Goal: Task Accomplishment & Management: Use online tool/utility

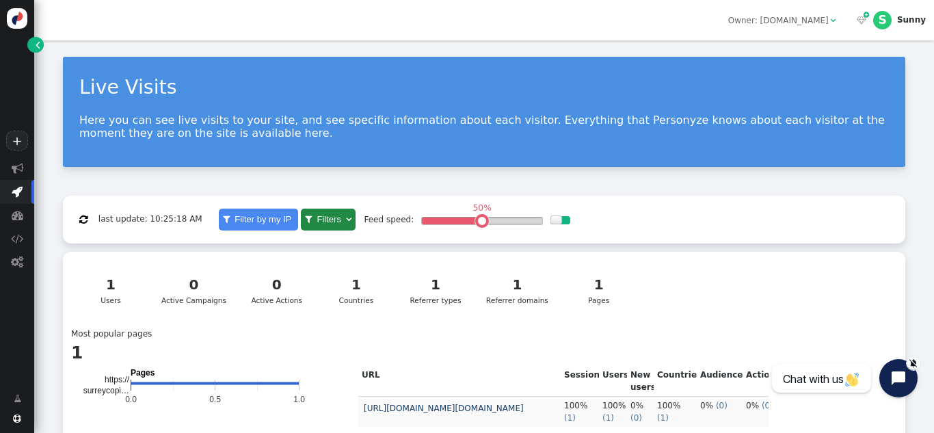
click at [775, 299] on div "1 Users 0 Active Campaigns 0 Active Actions 1 Countries 1 Referrer types 1 Refe…" at bounding box center [484, 294] width 826 height 68
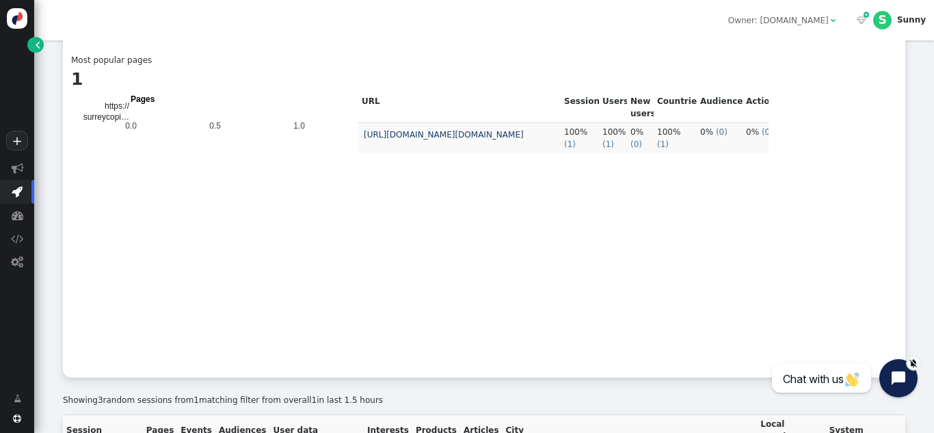
scroll to position [349, 0]
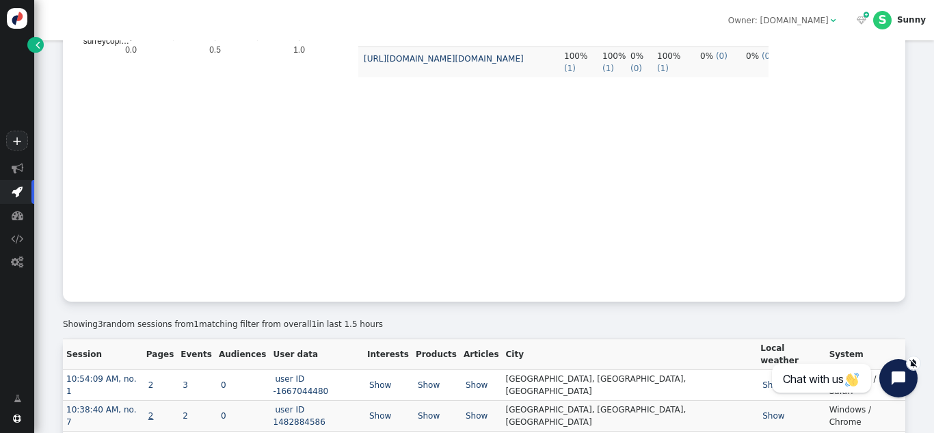
click at [156, 411] on link "2" at bounding box center [151, 416] width 10 height 10
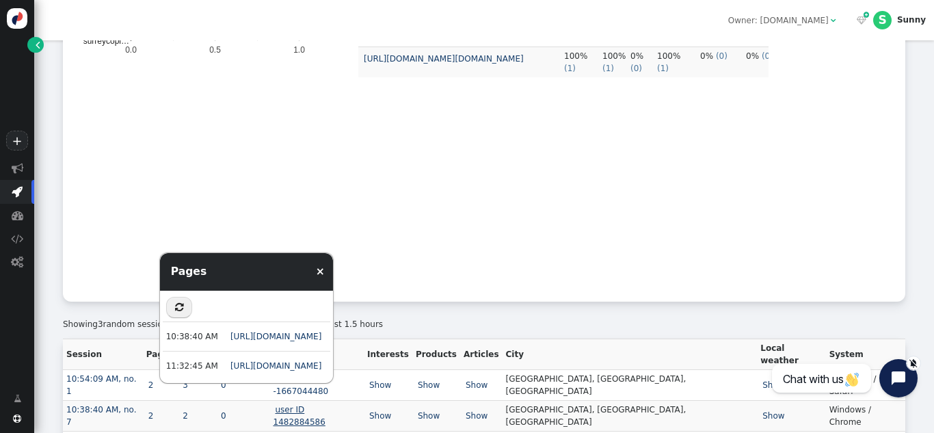
click at [328, 405] on link "user ID 1482884586" at bounding box center [301, 416] width 54 height 22
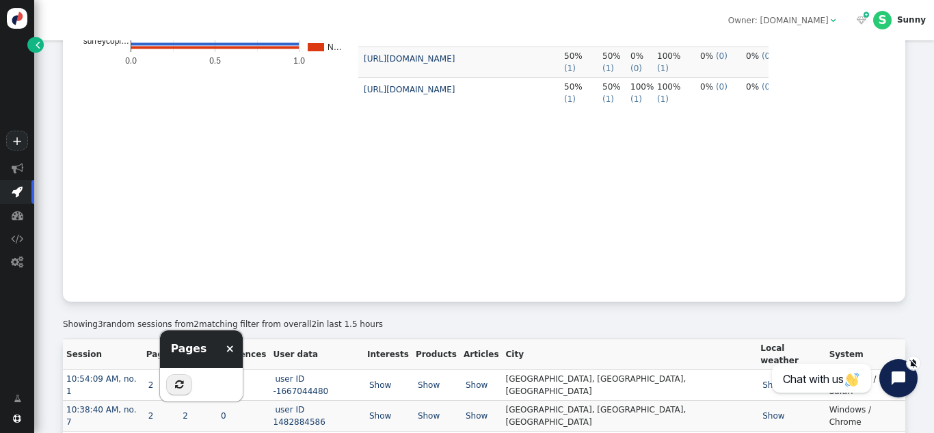
click at [270, 297] on div "1 Pages  2 Users 0 Active Campaigns 0 Active Actions 1 Countries 1 Referrer ty…" at bounding box center [484, 101] width 842 height 399
click at [156, 380] on link "2" at bounding box center [151, 385] width 10 height 10
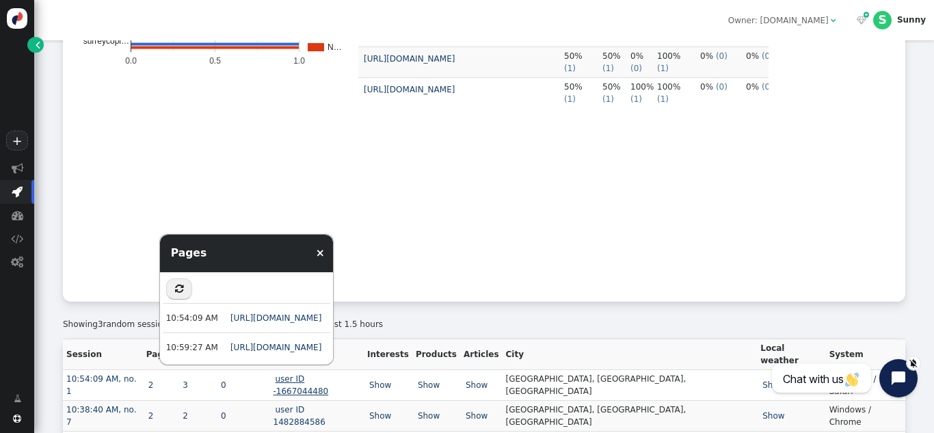
click at [331, 374] on link "user ID -1667044480" at bounding box center [302, 385] width 57 height 22
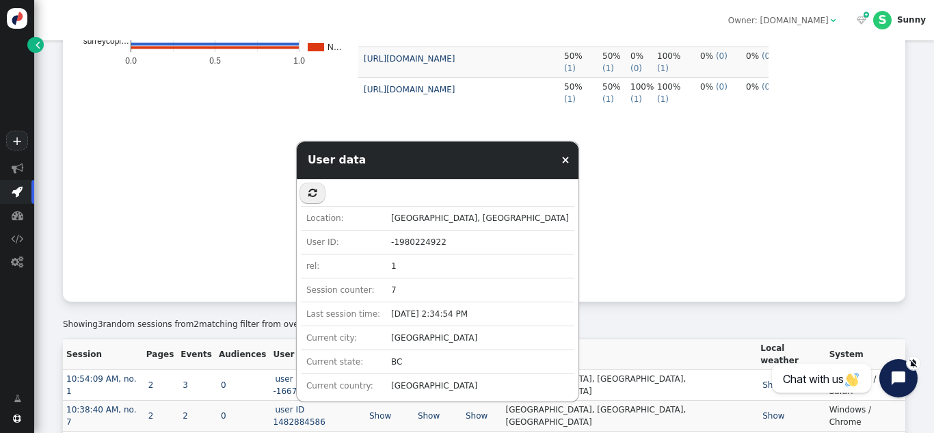
click at [492, 293] on td "URL Sessions Users New users Countries Audiences Actions https://surreycopierse…" at bounding box center [563, 154] width 410 height 277
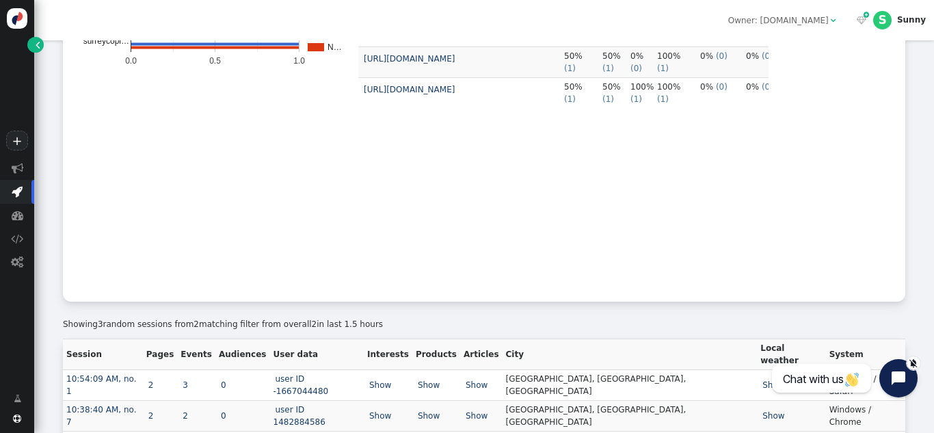
scroll to position [0, 0]
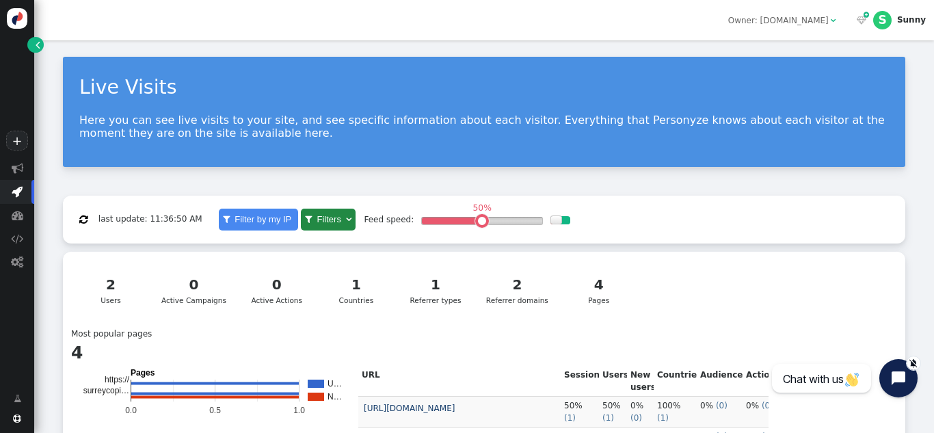
click at [83, 221] on span "" at bounding box center [83, 220] width 8 height 10
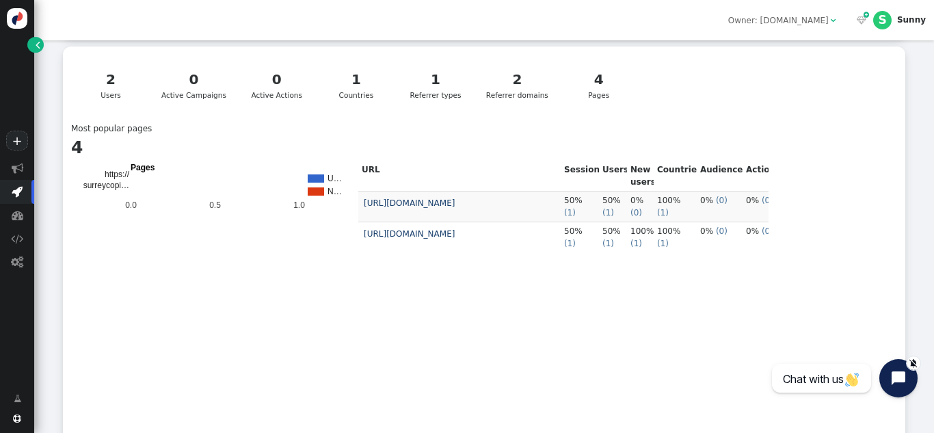
scroll to position [294, 0]
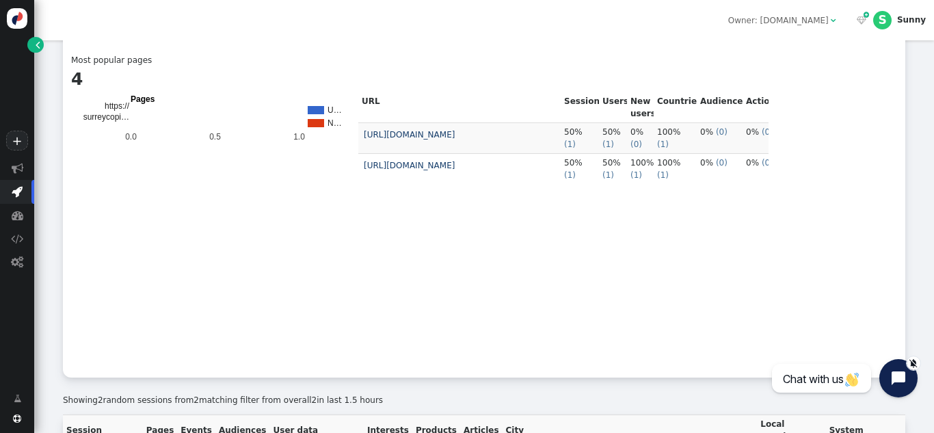
scroll to position [331, 0]
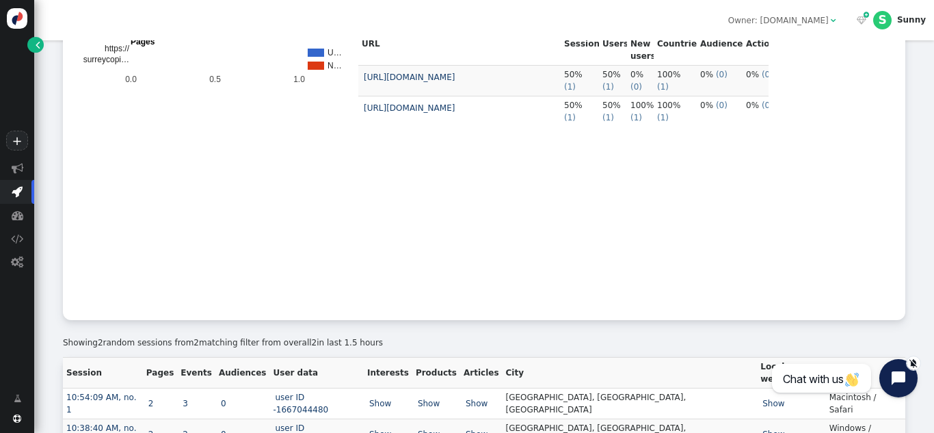
click at [156, 429] on link "2" at bounding box center [151, 434] width 10 height 10
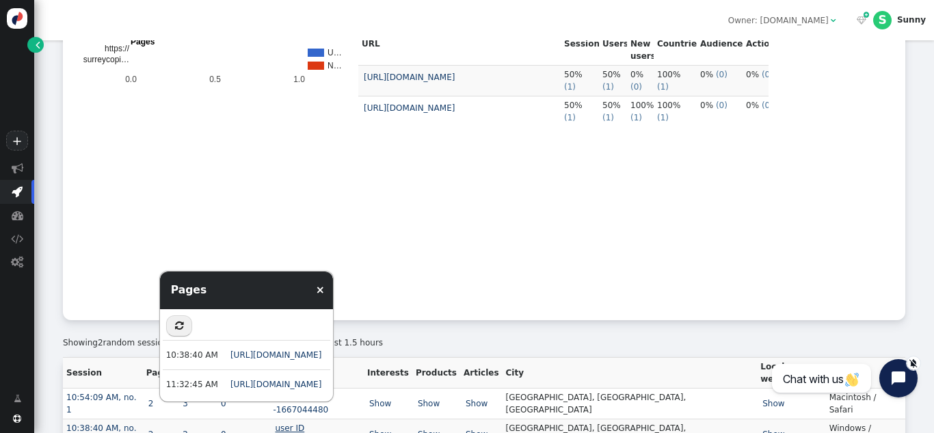
click at [328, 423] on link "user ID 1482884586" at bounding box center [301, 434] width 54 height 22
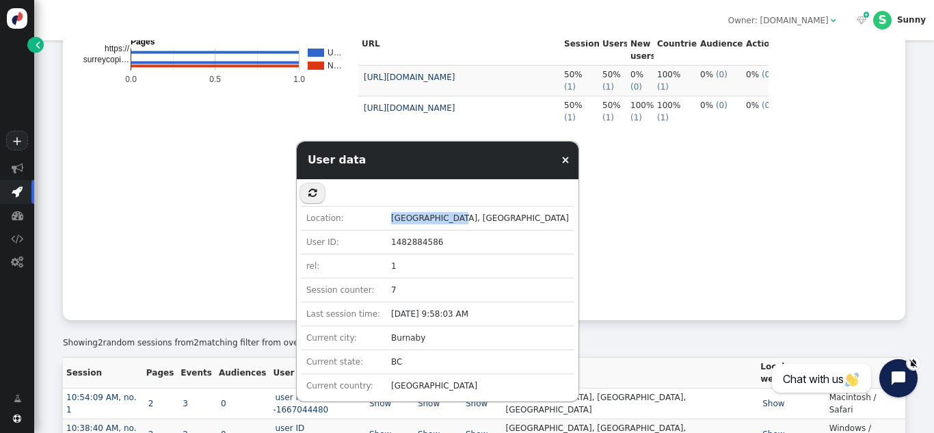
drag, startPoint x: 382, startPoint y: 219, endPoint x: 468, endPoint y: 218, distance: 86.2
click at [462, 218] on td "Burnaby, Canada" at bounding box center [480, 218] width 189 height 24
click at [556, 236] on td "URL Sessions Users New users Countries Audiences Actions https://surreycopierse…" at bounding box center [563, 173] width 410 height 277
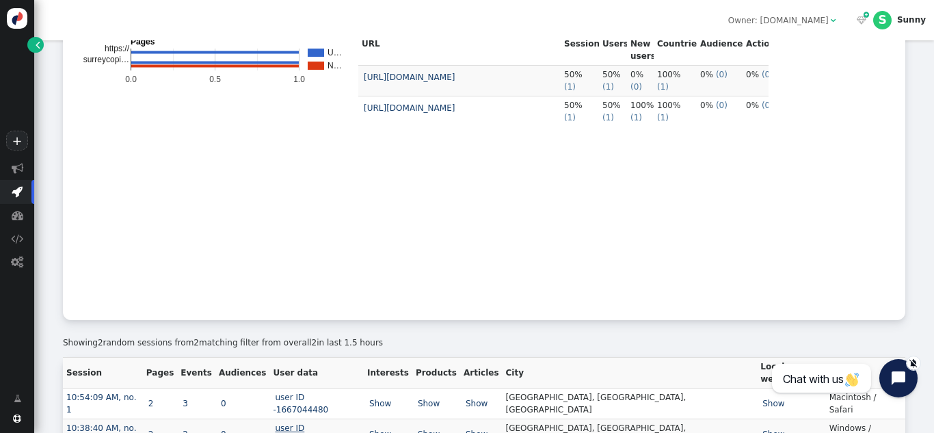
click at [328, 423] on link "user ID 1482884586" at bounding box center [301, 434] width 54 height 22
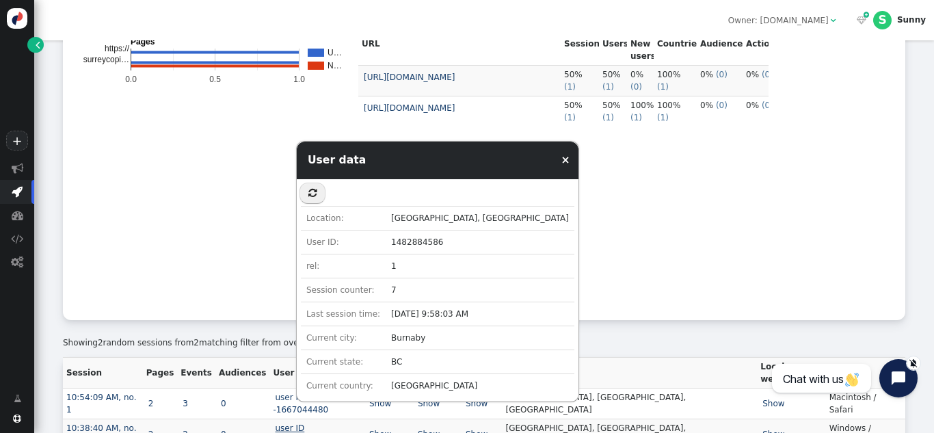
click at [328, 423] on link "user ID 1482884586" at bounding box center [301, 434] width 54 height 22
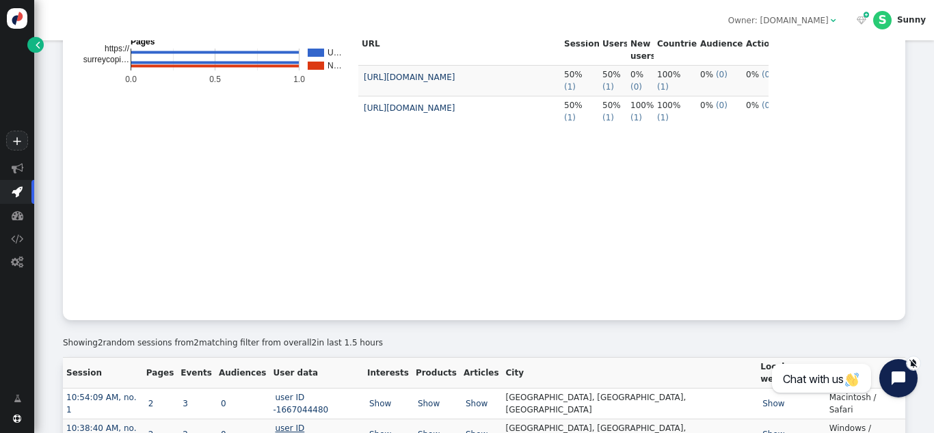
click at [328, 423] on link "user ID 1482884586" at bounding box center [301, 434] width 54 height 22
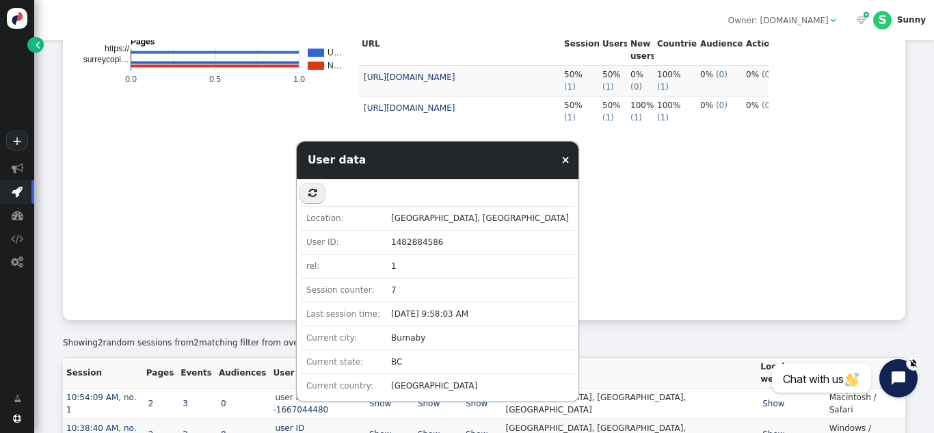
drag, startPoint x: 376, startPoint y: 408, endPoint x: 324, endPoint y: 412, distance: 52.2
click at [324, 418] on td "user ID 1482884586" at bounding box center [317, 433] width 94 height 31
copy link "1482884586"
click at [688, 286] on td "URL Sessions Users New users Countries Audiences Actions https://surreycopierse…" at bounding box center [563, 173] width 410 height 277
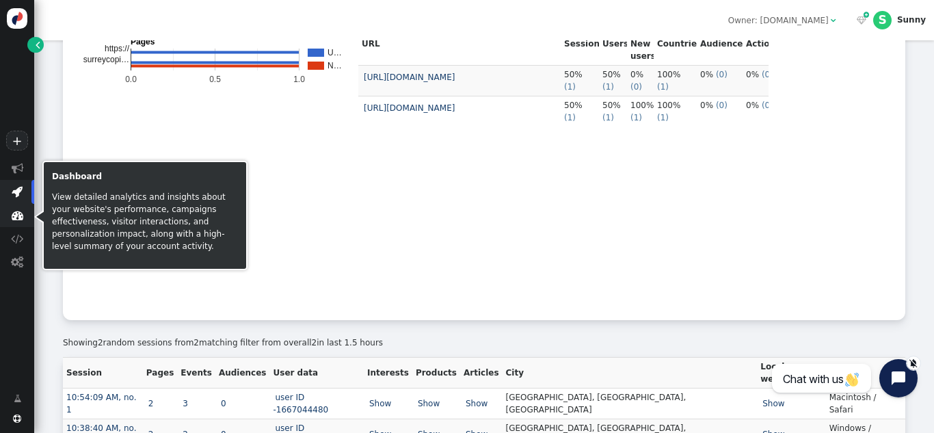
click at [21, 219] on span "" at bounding box center [18, 215] width 12 height 12
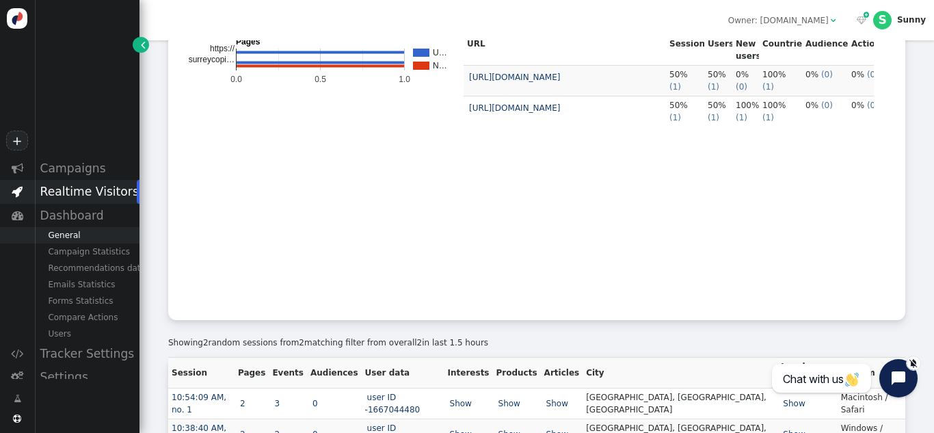
click at [77, 236] on div "General" at bounding box center [86, 235] width 105 height 16
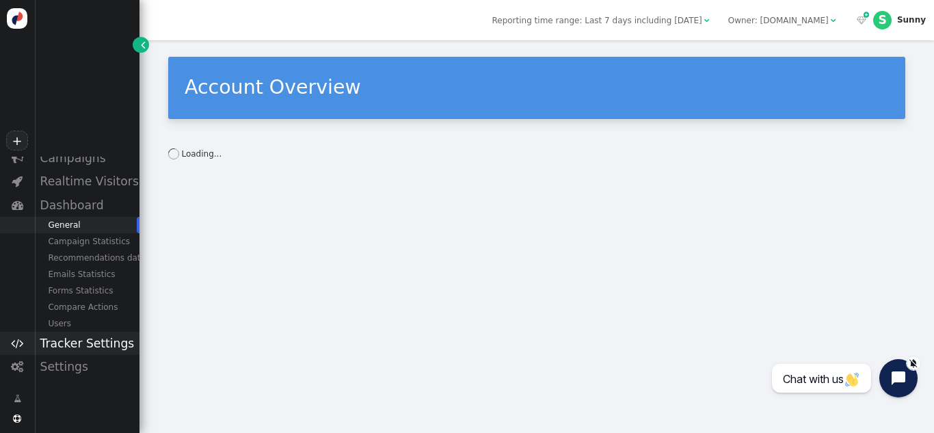
click at [90, 346] on div "Tracker Settings" at bounding box center [86, 343] width 105 height 23
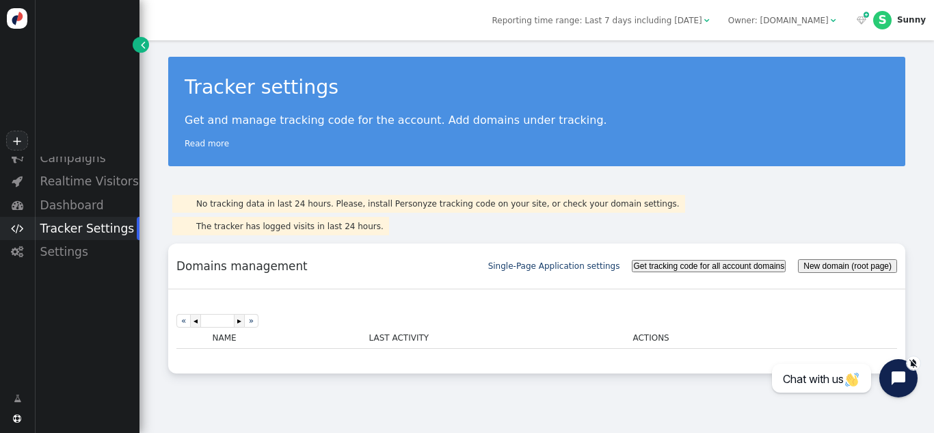
click at [83, 229] on div "Tracker Settings" at bounding box center [86, 228] width 105 height 23
click at [87, 251] on div "Settings" at bounding box center [86, 251] width 105 height 23
click at [90, 308] on div "Visitor Attributes" at bounding box center [86, 305] width 105 height 16
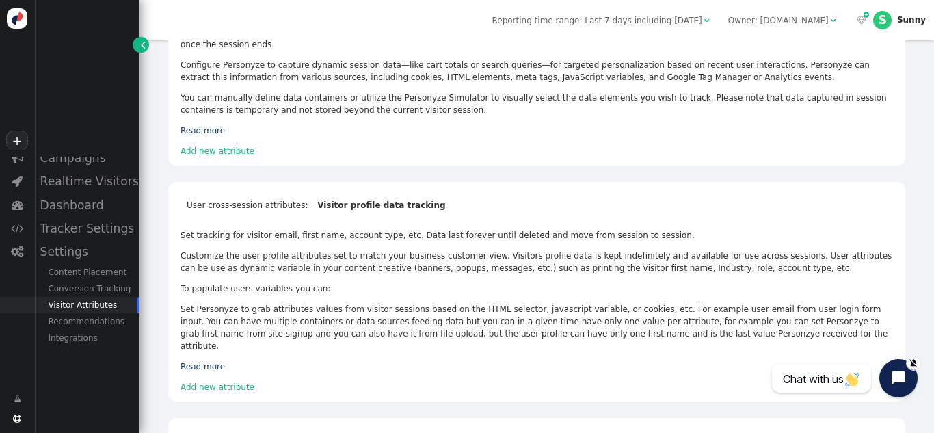
scroll to position [745, 0]
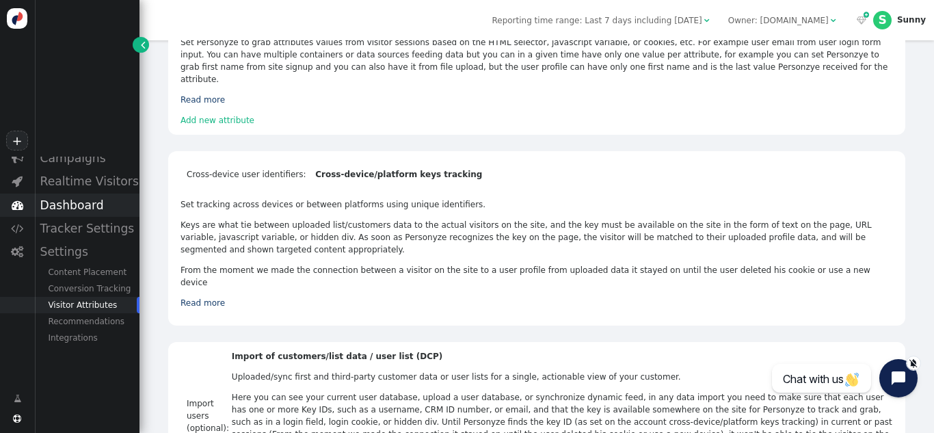
click at [77, 203] on div "Dashboard" at bounding box center [86, 205] width 105 height 23
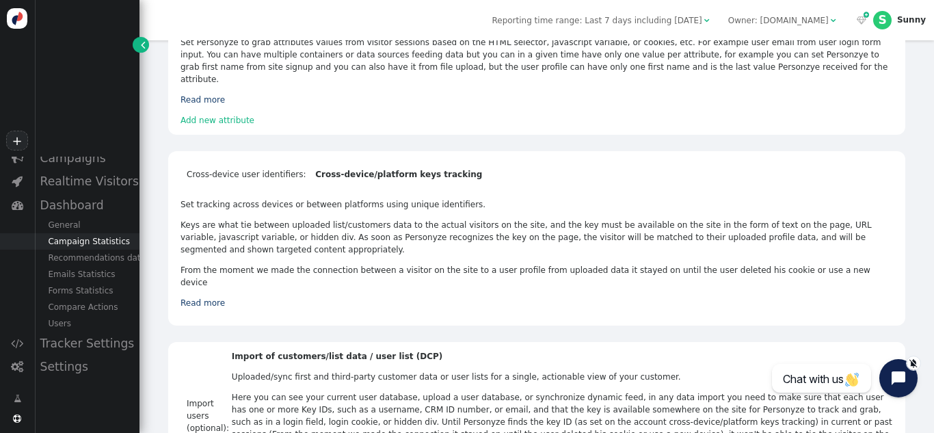
click at [80, 237] on div "Campaign Statistics" at bounding box center [86, 241] width 105 height 16
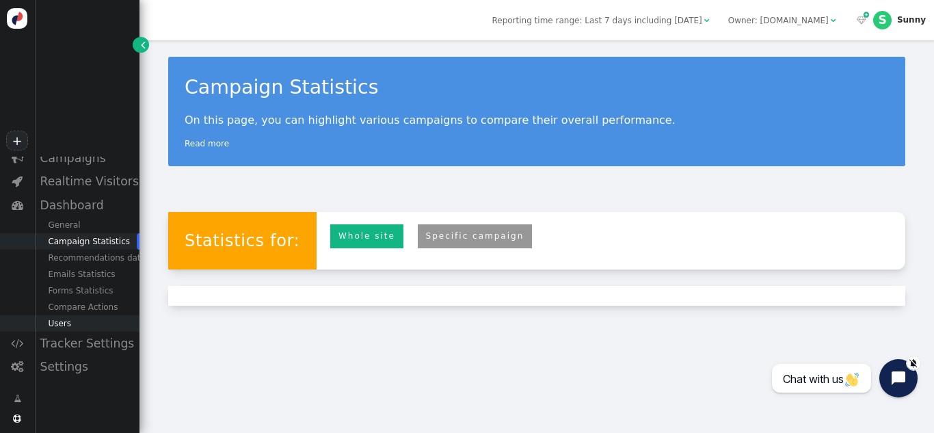
click at [79, 325] on div "Users" at bounding box center [86, 323] width 105 height 16
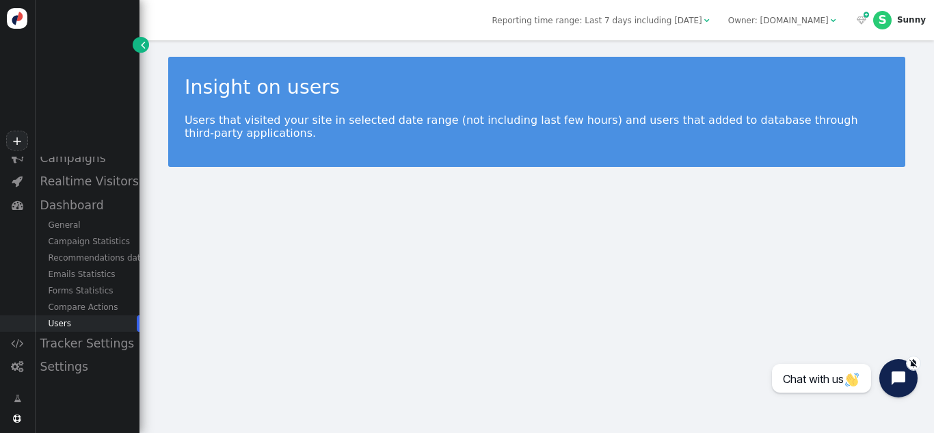
click at [49, 324] on div "Users" at bounding box center [86, 323] width 105 height 16
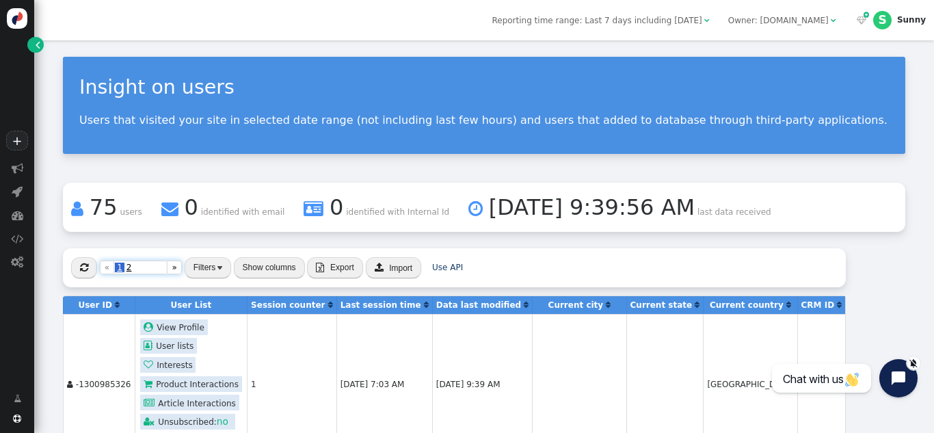
click at [124, 266] on span "2" at bounding box center [129, 268] width 10 height 10
click at [118, 265] on span "1" at bounding box center [120, 268] width 10 height 10
click at [703, 305] on th "Current country " at bounding box center [750, 305] width 94 height 18
click at [710, 302] on b "Current country" at bounding box center [747, 305] width 74 height 10
click at [695, 304] on span "" at bounding box center [697, 305] width 5 height 8
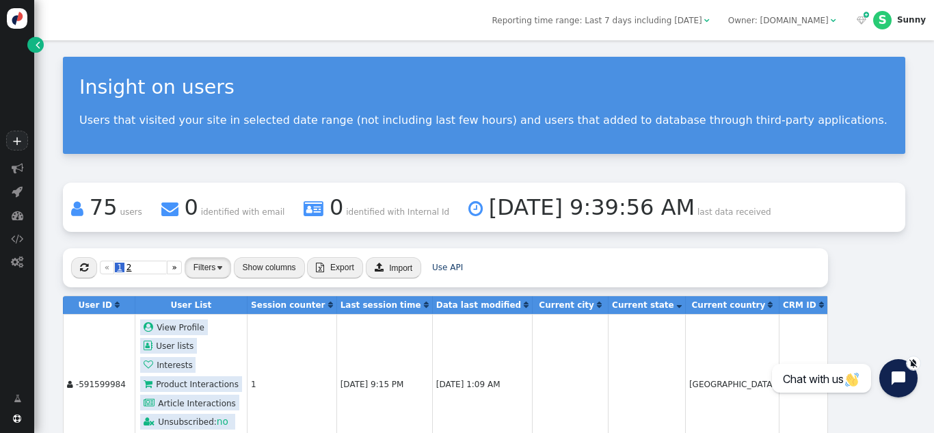
click at [216, 260] on button "Filters" at bounding box center [208, 267] width 46 height 21
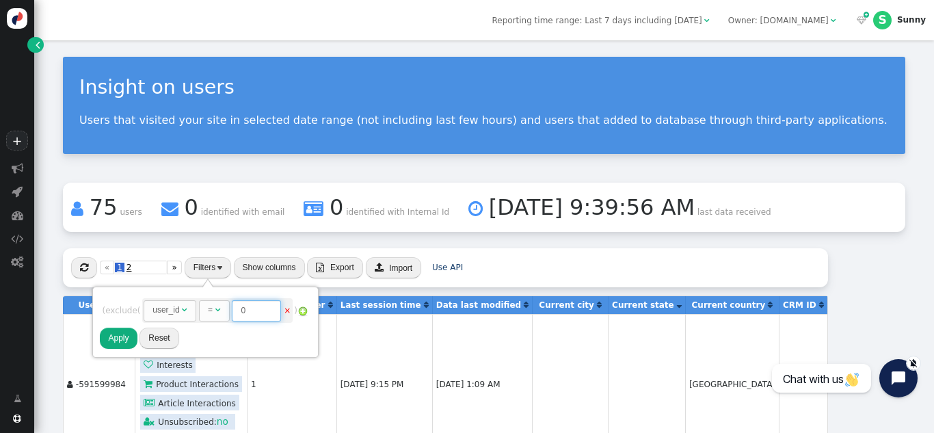
click at [253, 311] on input "0" at bounding box center [256, 310] width 49 height 21
click at [254, 311] on input "0" at bounding box center [256, 310] width 49 height 21
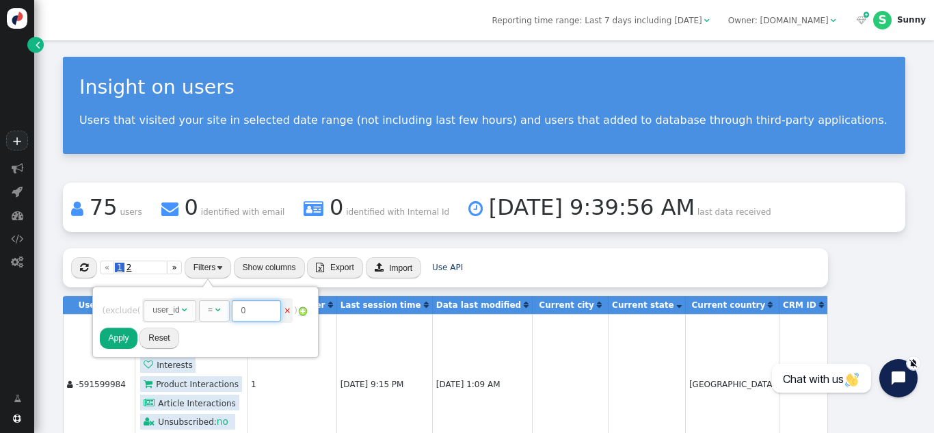
paste input "1482884586"
type input "1482884586"
click at [133, 336] on button "Apply" at bounding box center [118, 338] width 37 height 21
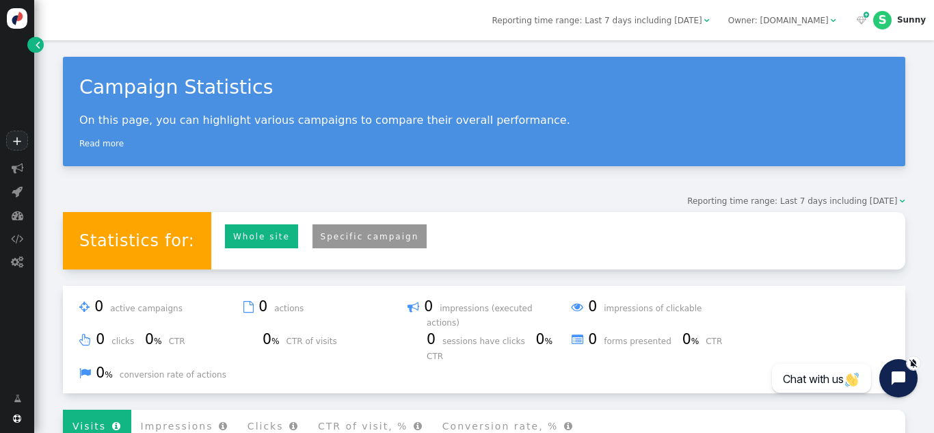
scroll to position [4, 0]
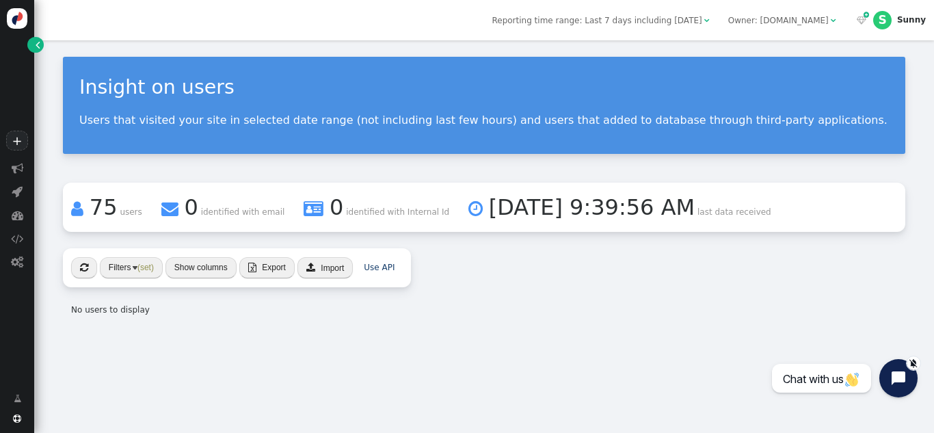
click at [85, 274] on button "" at bounding box center [84, 267] width 26 height 21
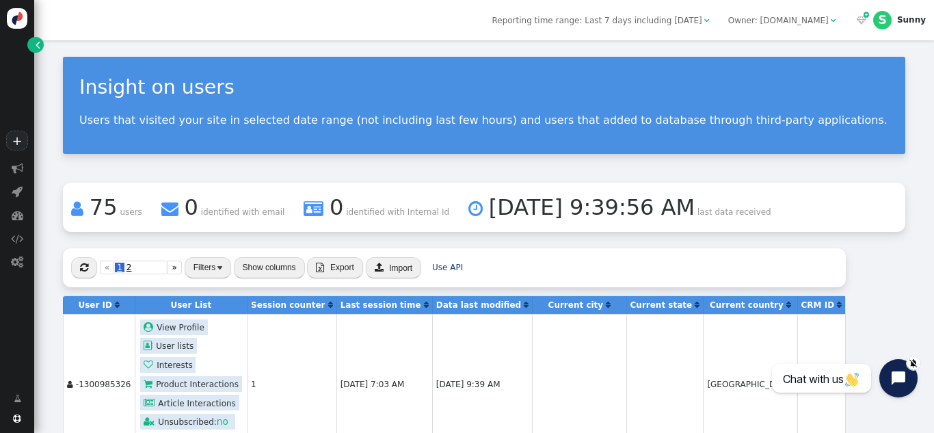
click at [332, 265] on span "Export" at bounding box center [342, 268] width 24 height 10
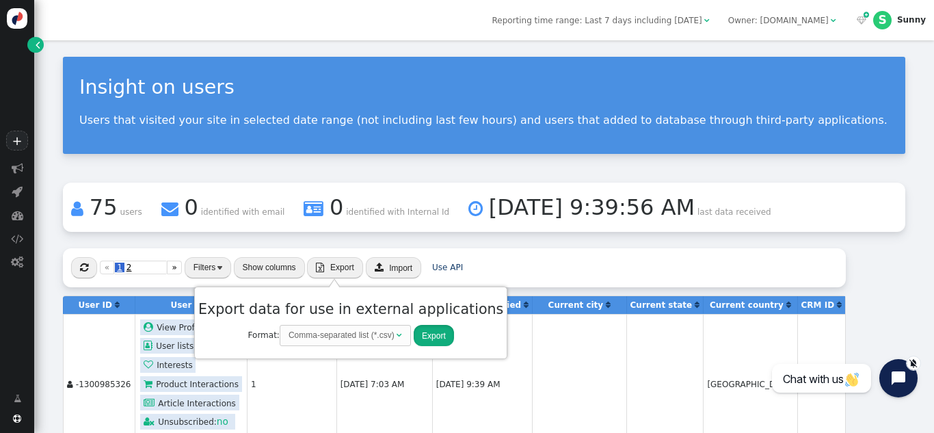
click at [418, 334] on button "Export" at bounding box center [434, 335] width 40 height 21
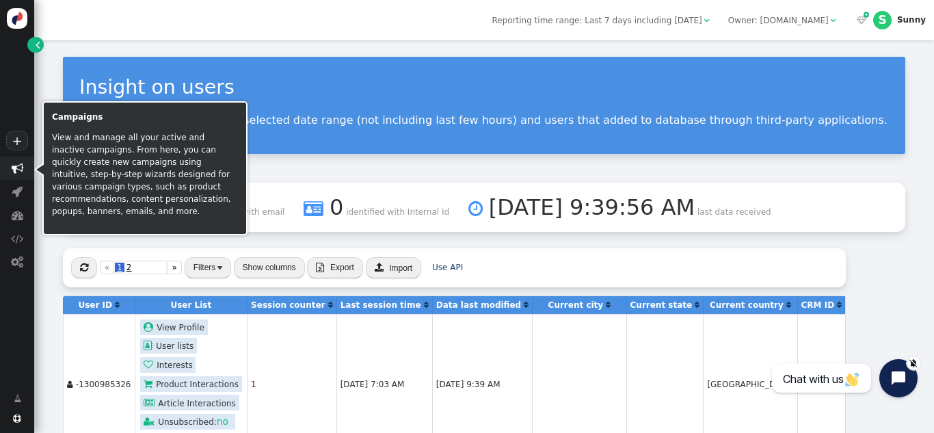
click at [25, 167] on span "" at bounding box center [17, 168] width 34 height 23
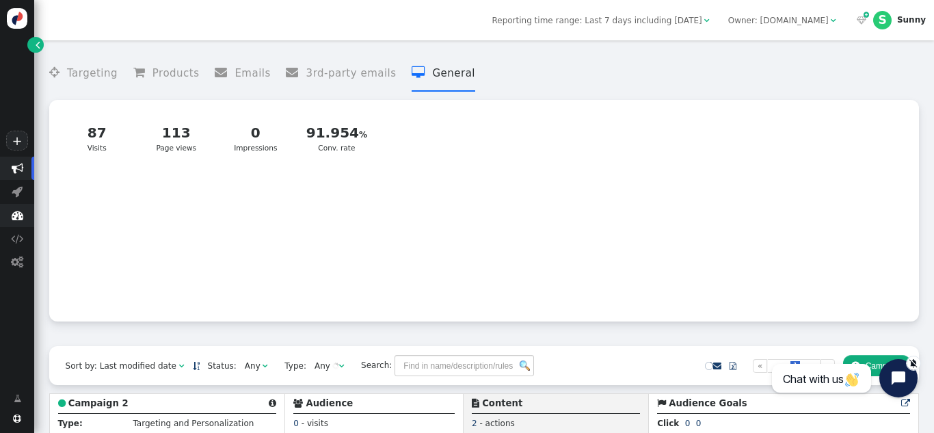
click at [17, 217] on span "" at bounding box center [18, 215] width 12 height 12
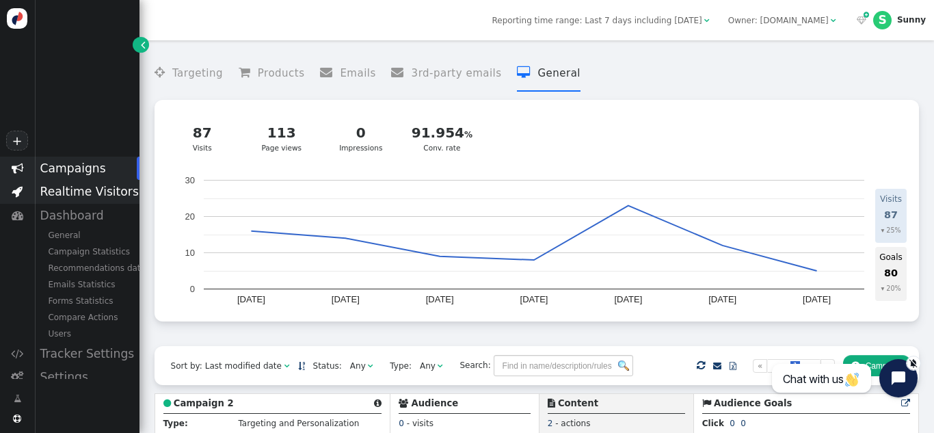
click at [102, 199] on div "Realtime Visitors" at bounding box center [86, 191] width 105 height 23
